Goal: Check status: Check status

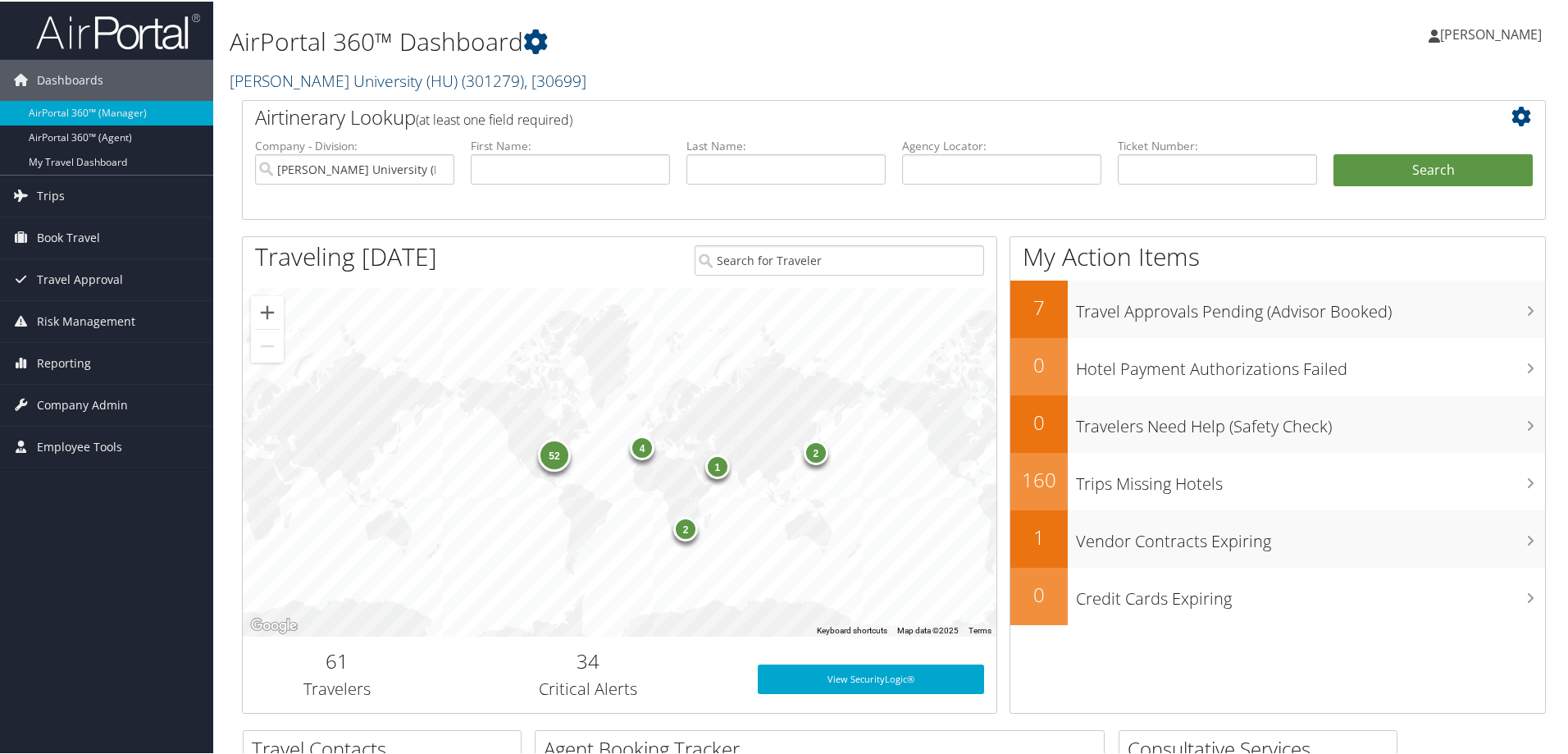
click at [355, 80] on link "Howard University (HU) ( 301279 ) , [ 30699 ]" at bounding box center [408, 79] width 356 height 22
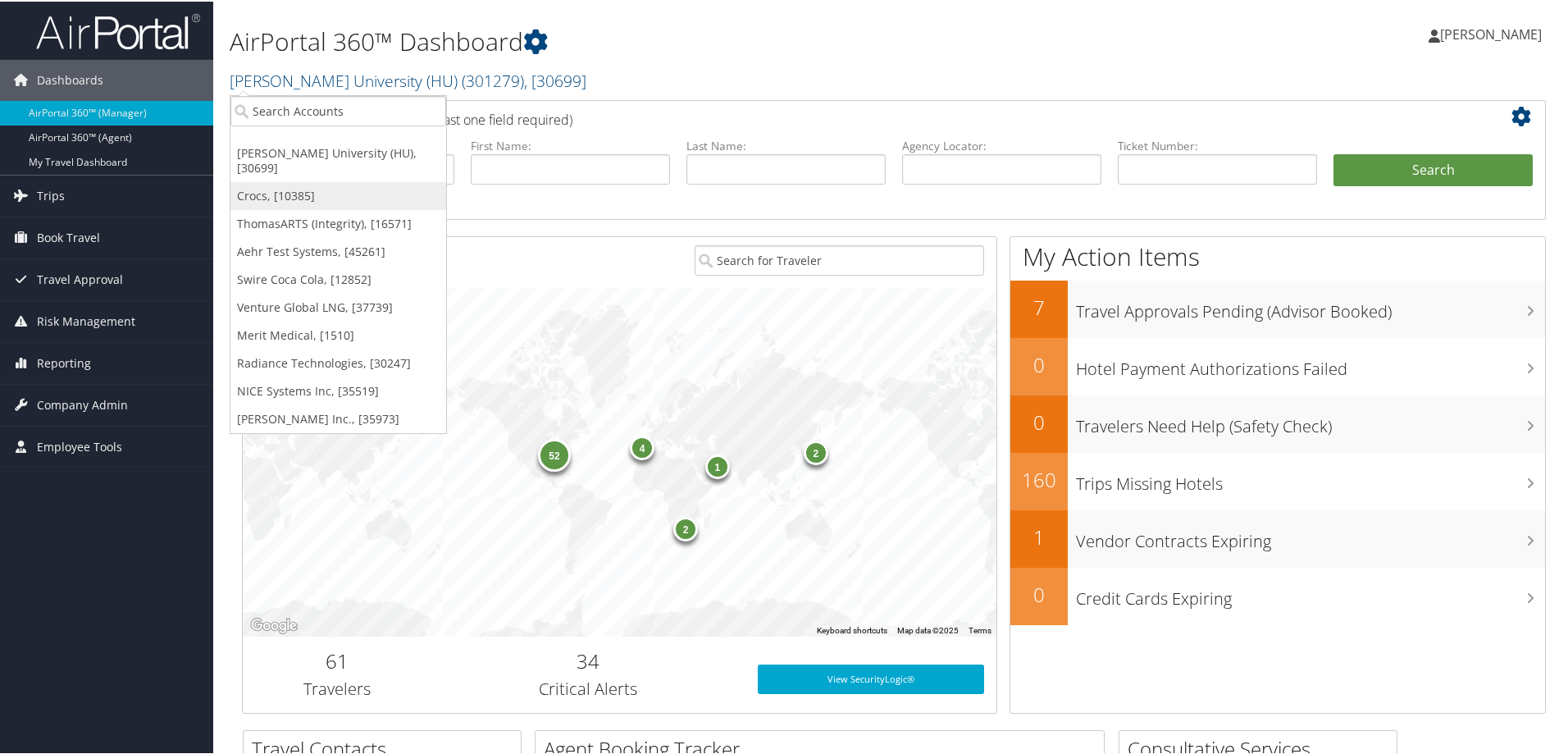
click at [287, 180] on link "Crocs, [10385]" at bounding box center [337, 193] width 215 height 28
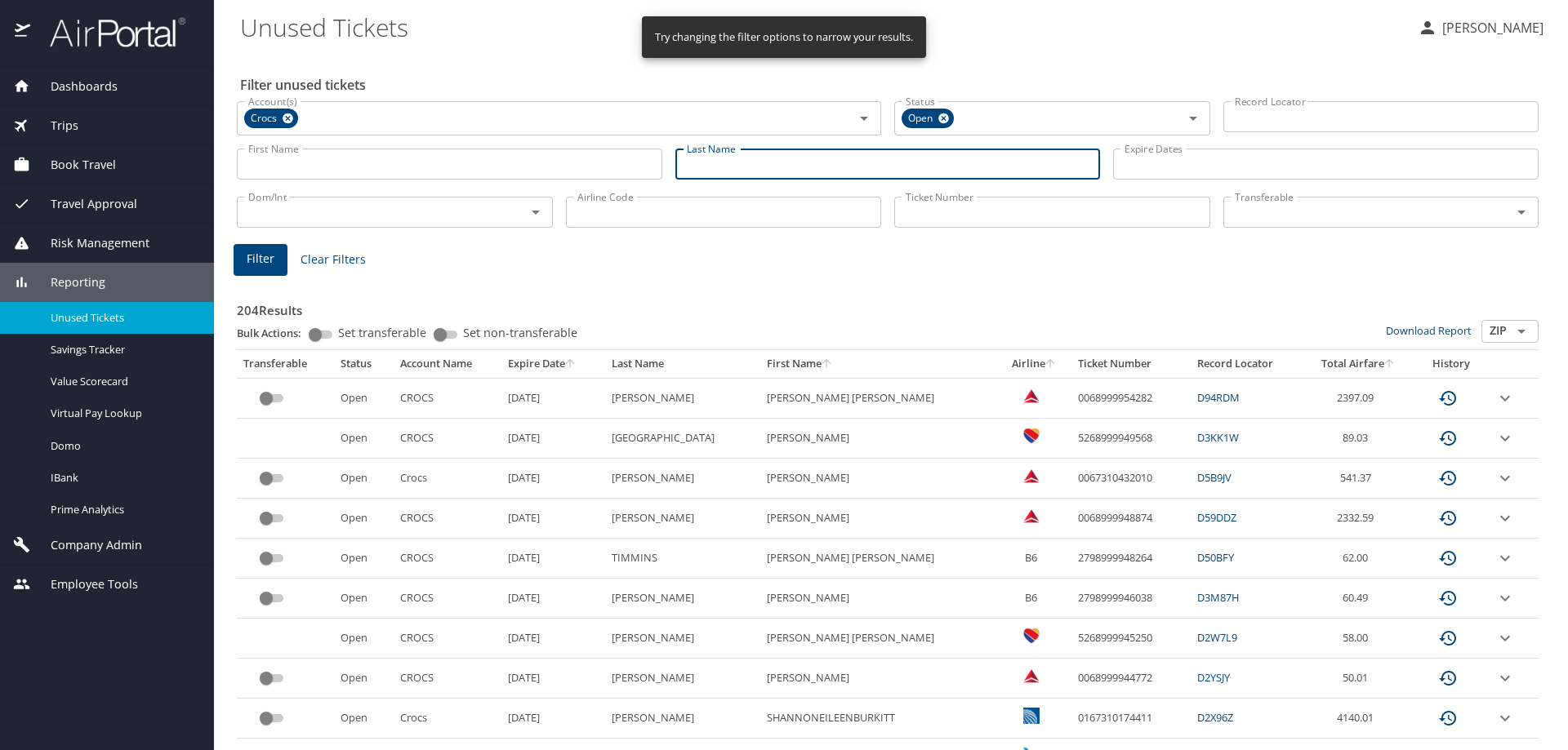
click at [736, 172] on input "Last Name" at bounding box center [887, 163] width 426 height 31
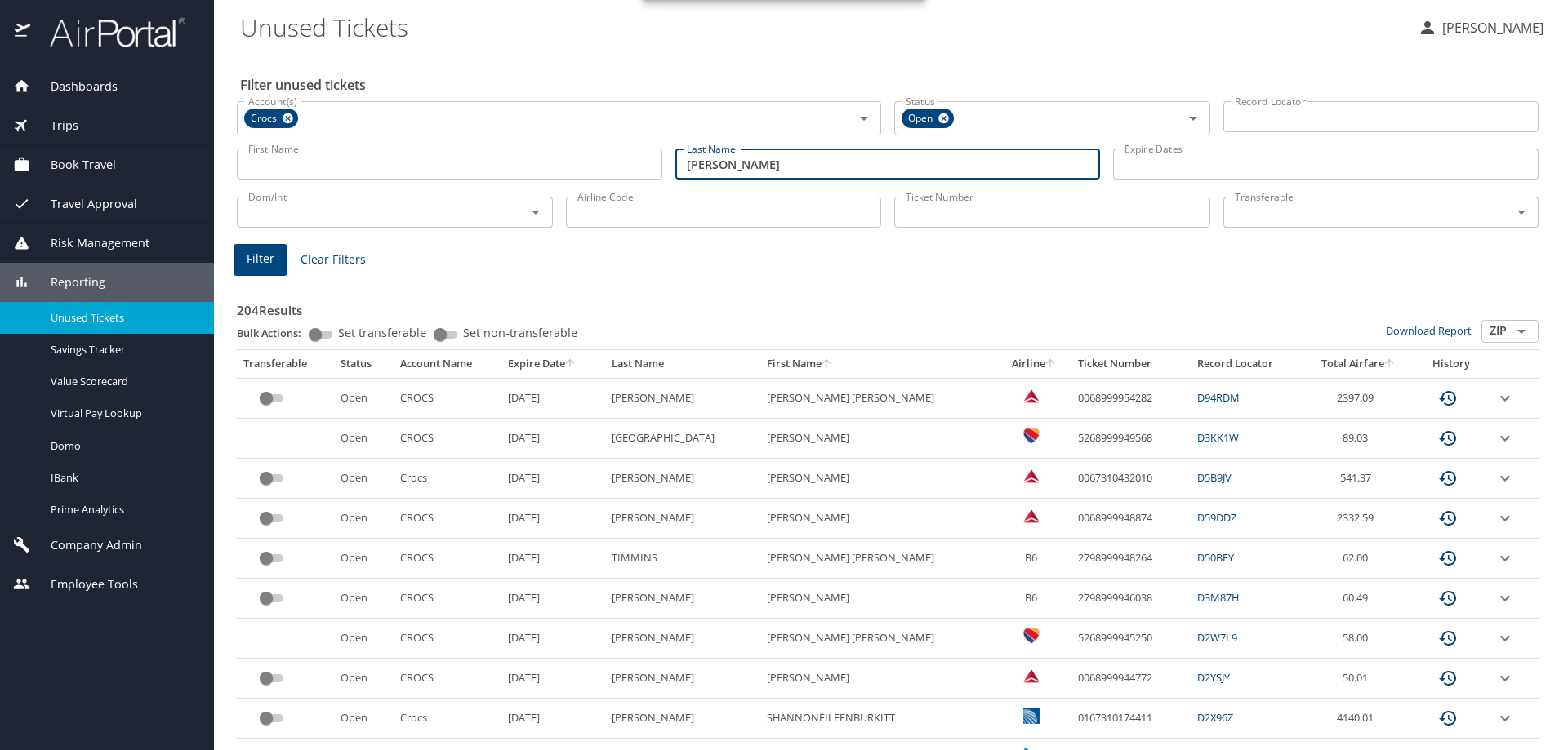
type input "[PERSON_NAME]"
click at [254, 266] on span "Filter" at bounding box center [260, 259] width 27 height 21
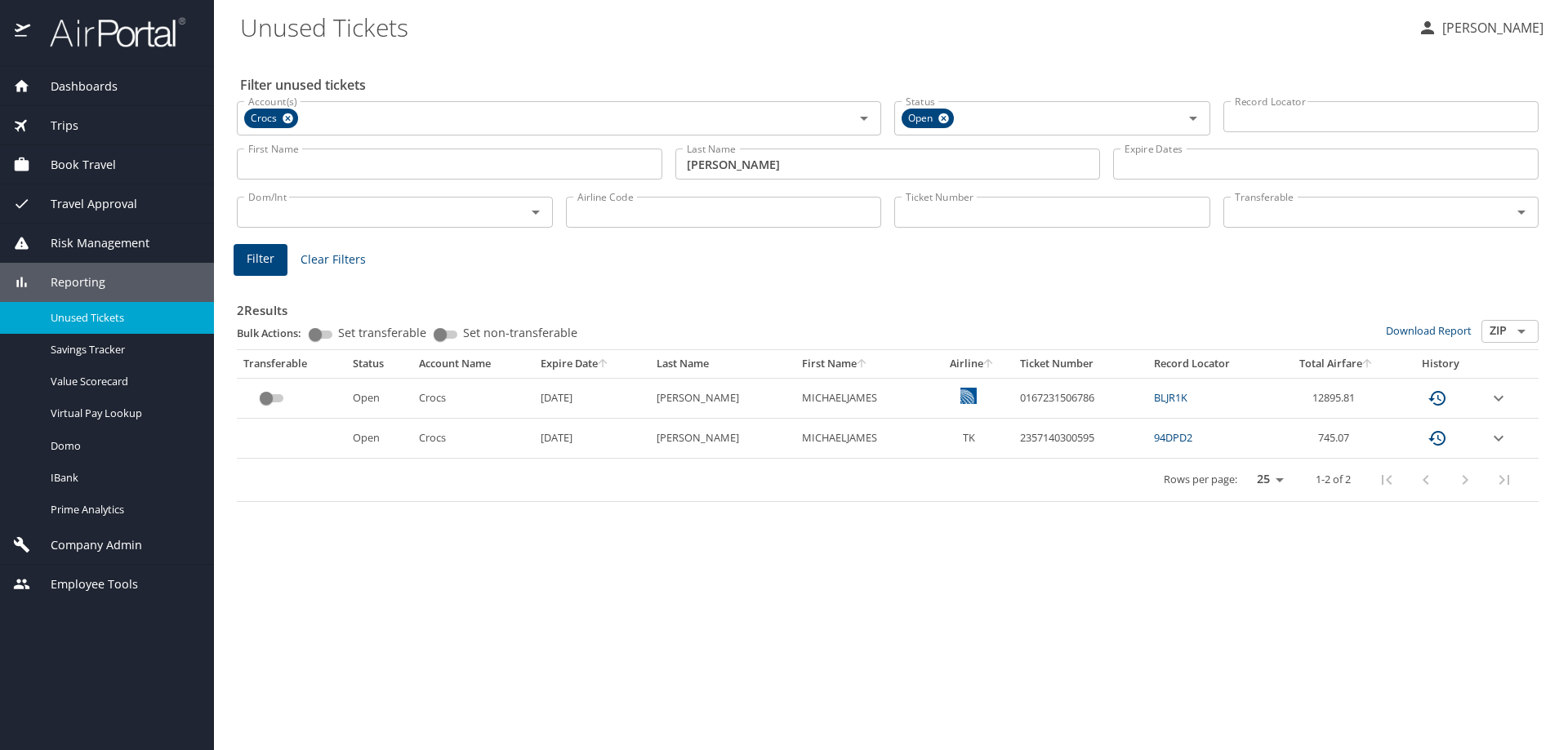
click at [1497, 401] on icon "expand row" at bounding box center [1498, 398] width 9 height 6
